Goal: Task Accomplishment & Management: Manage account settings

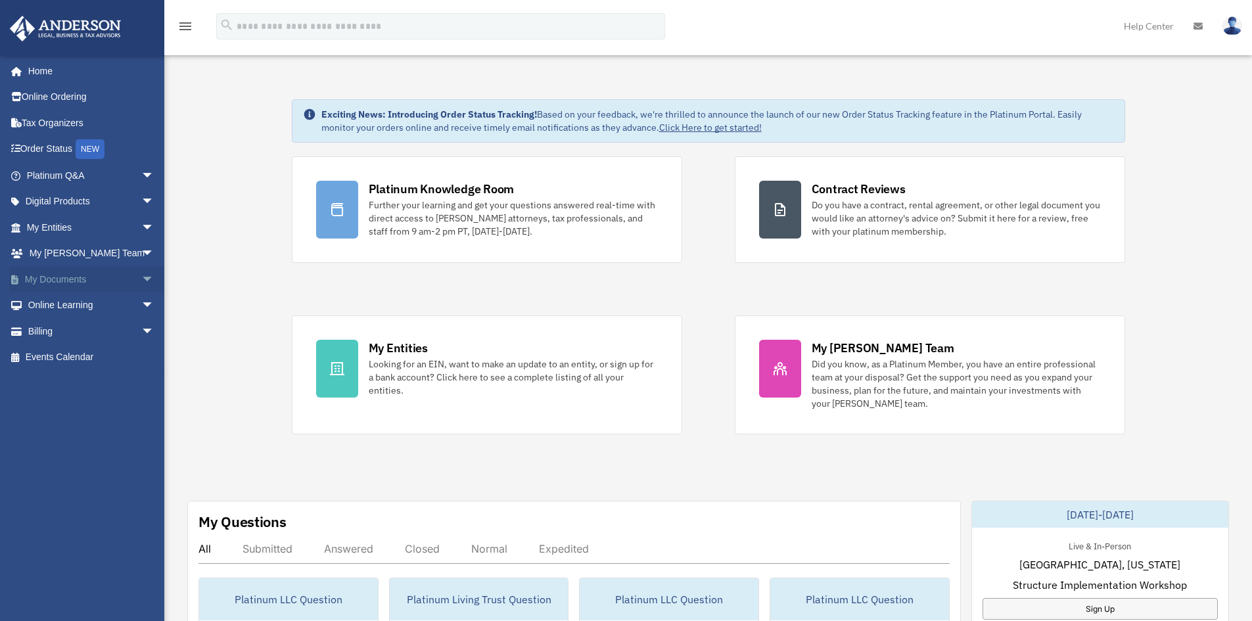
click at [70, 280] on link "My Documents arrow_drop_down" at bounding box center [91, 279] width 165 height 26
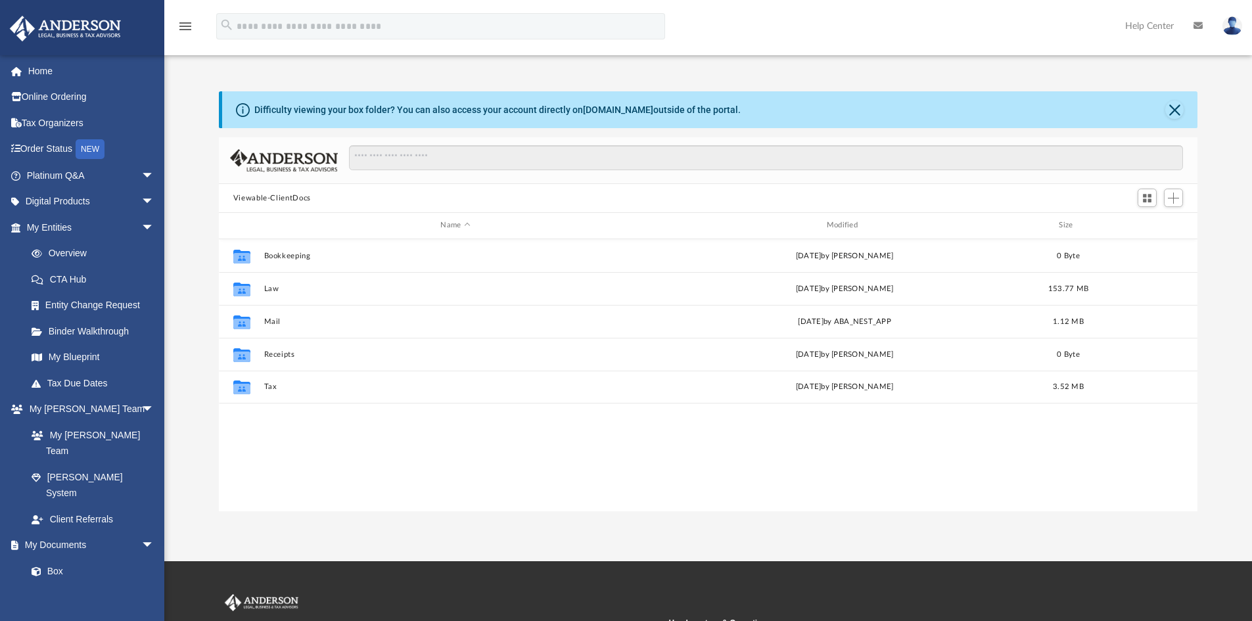
scroll to position [289, 969]
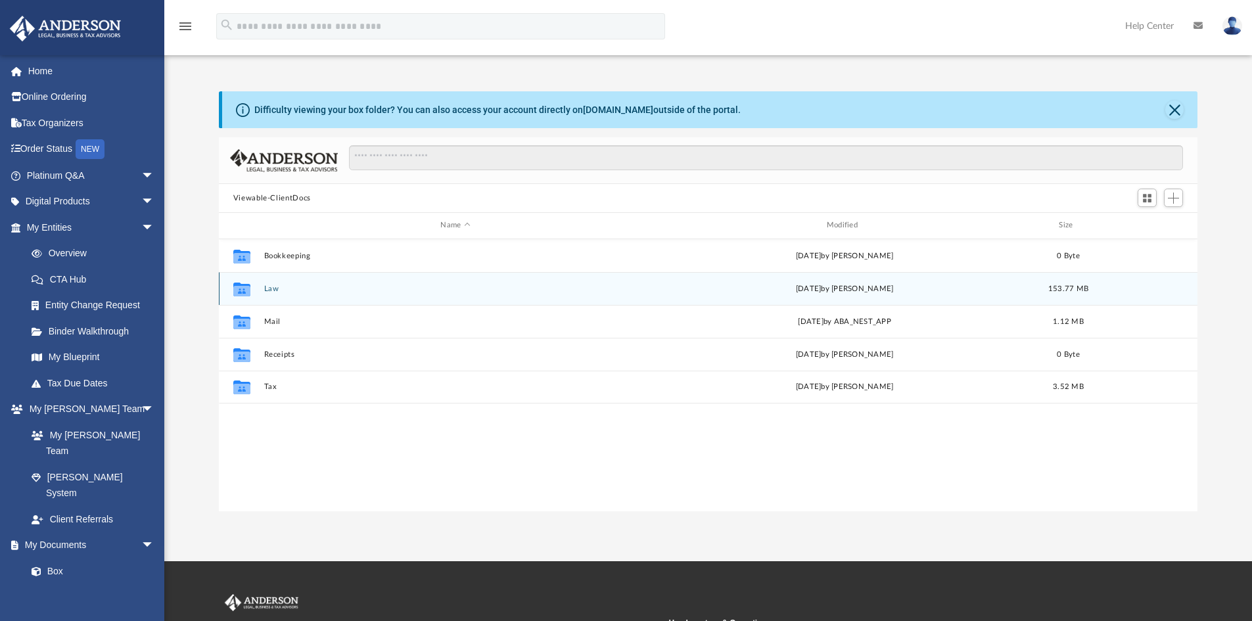
click at [279, 288] on button "Law" at bounding box center [455, 289] width 383 height 9
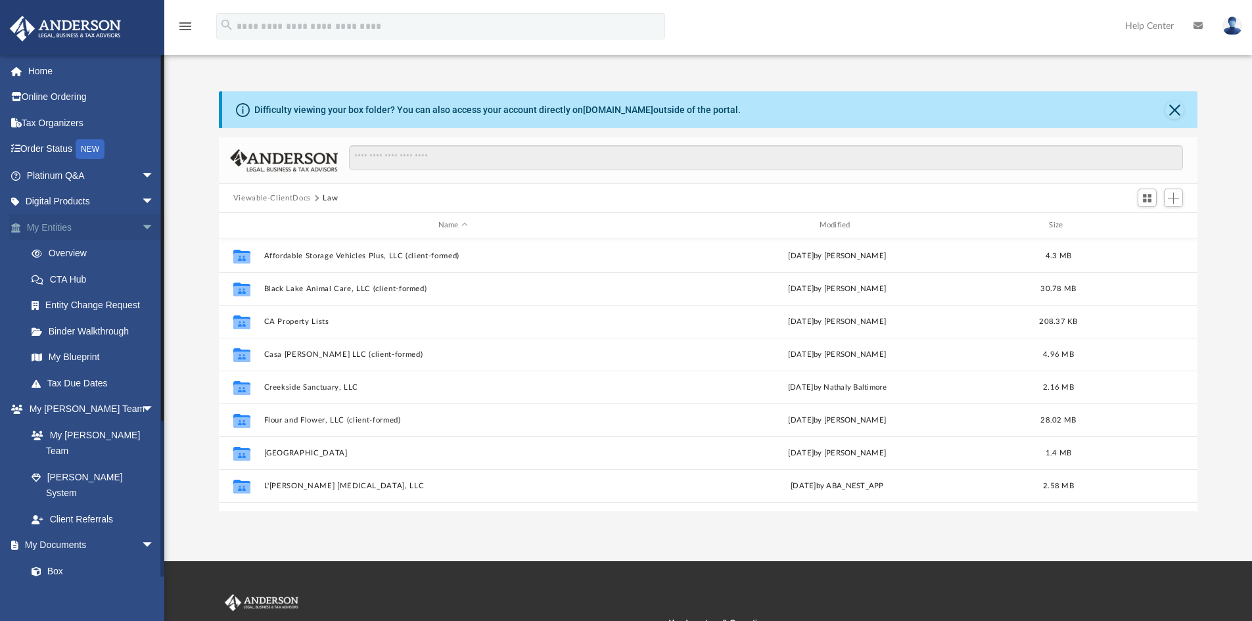
click at [141, 228] on span "arrow_drop_down" at bounding box center [154, 227] width 26 height 27
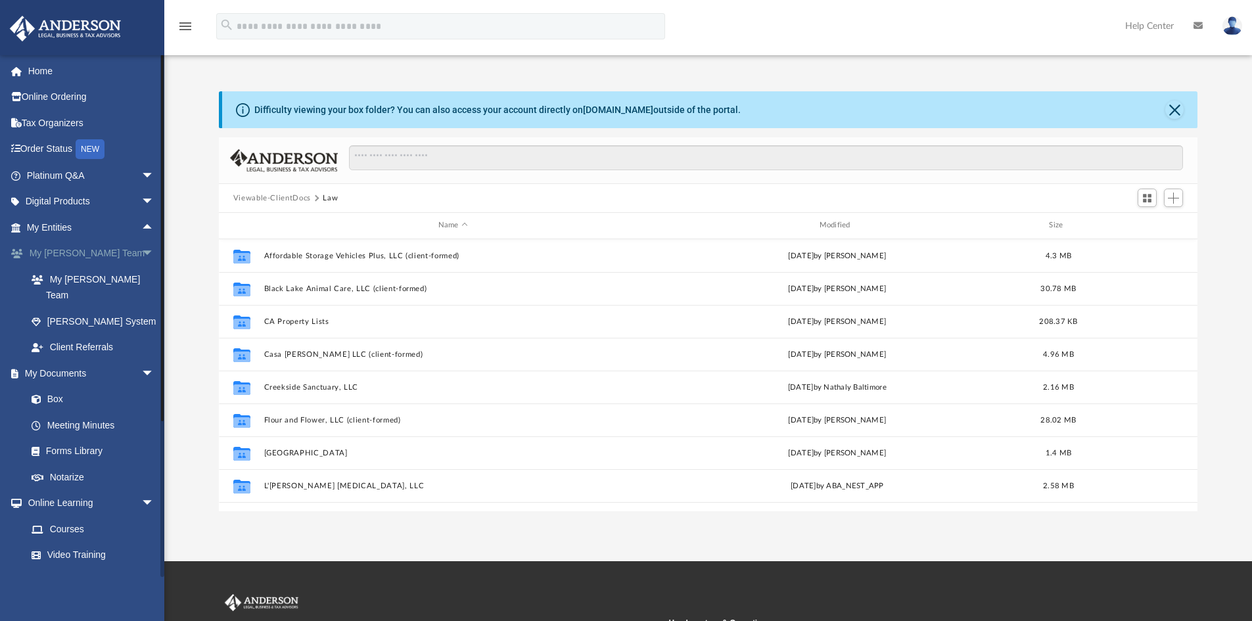
drag, startPoint x: 139, startPoint y: 256, endPoint x: 141, endPoint y: 294, distance: 38.1
click at [141, 256] on span "arrow_drop_down" at bounding box center [154, 254] width 26 height 27
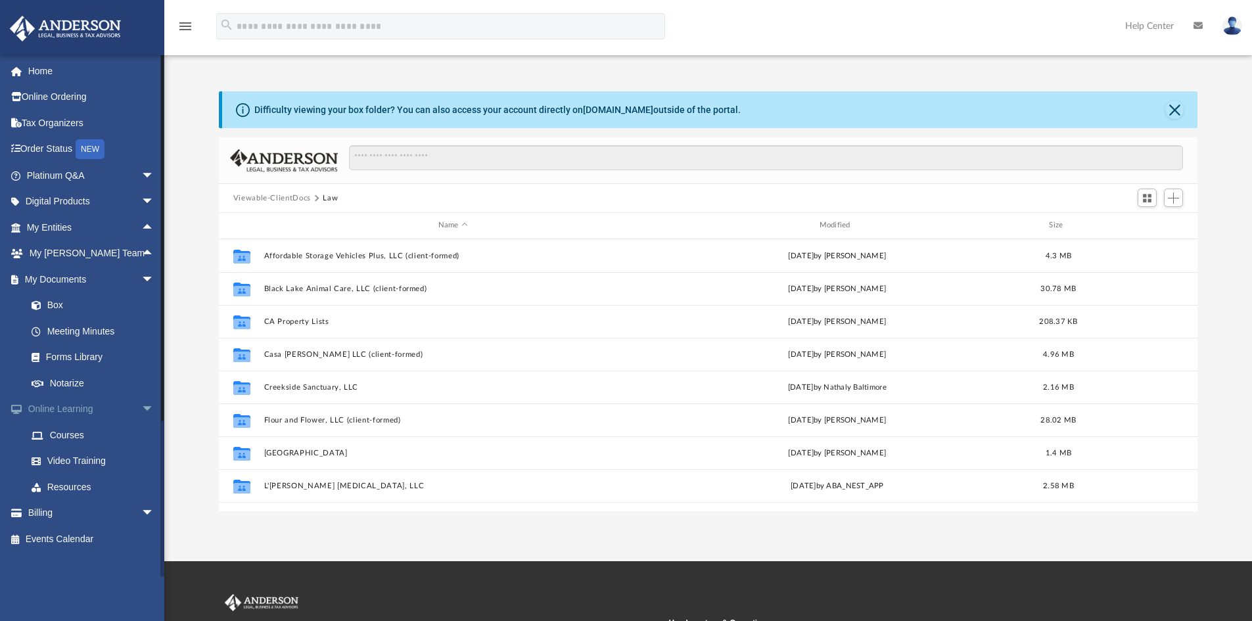
click at [141, 405] on span "arrow_drop_down" at bounding box center [154, 409] width 26 height 27
click at [141, 430] on span "arrow_drop_down" at bounding box center [154, 435] width 26 height 27
click at [80, 486] on link "Past Invoices" at bounding box center [96, 487] width 156 height 26
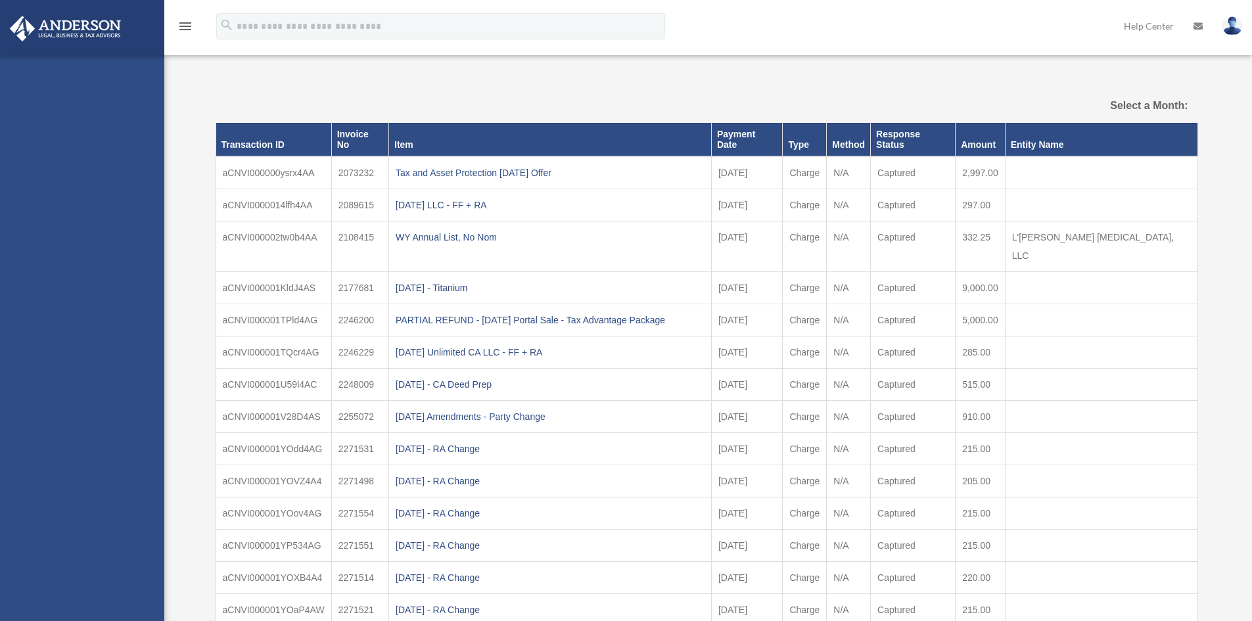
select select
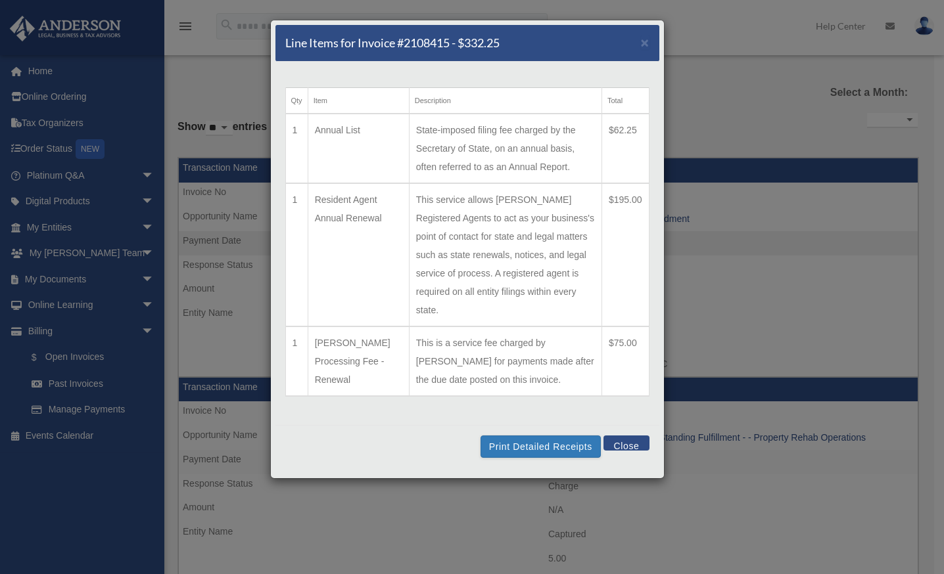
click at [619, 436] on button "Close" at bounding box center [625, 443] width 45 height 15
